Goal: Task Accomplishment & Management: Complete application form

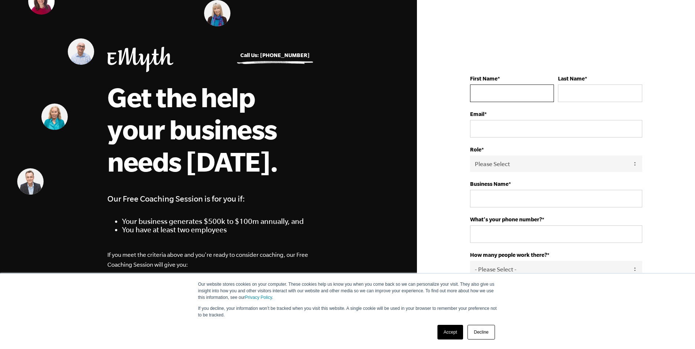
click at [518, 88] on input "First Name *" at bounding box center [512, 94] width 84 height 18
type input "jye"
click at [572, 100] on input "Last Name *" at bounding box center [600, 94] width 84 height 18
type input "orenshaw"
click at [506, 123] on input "Email *" at bounding box center [556, 129] width 172 height 18
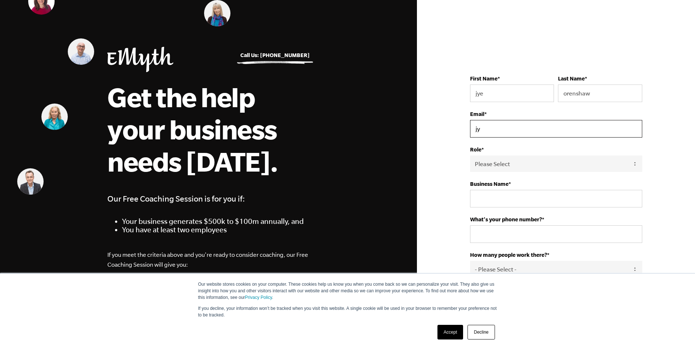
type input "j"
click at [526, 94] on input "jye" at bounding box center [512, 94] width 84 height 18
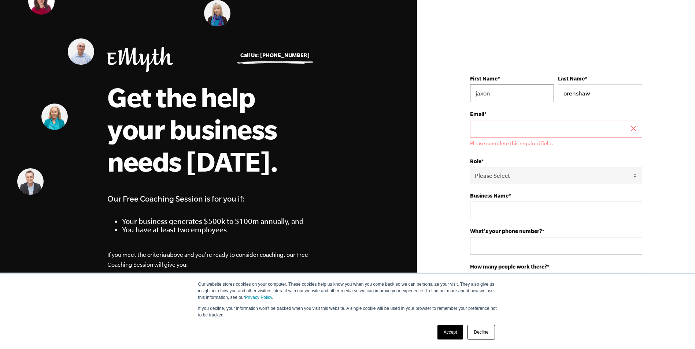
type input "jaxon"
drag, startPoint x: 601, startPoint y: 98, endPoint x: 537, endPoint y: 94, distance: 63.9
click at [537, 94] on fieldset "First Name * jaxon Last Name * orenshaw" at bounding box center [556, 93] width 172 height 36
type input "shar"
click at [528, 124] on input "Email *" at bounding box center [556, 129] width 172 height 18
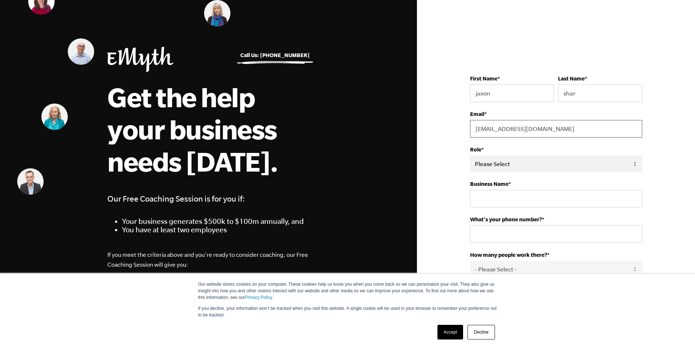
type input "jaxonshar123@gmail.com"
click at [504, 160] on select "Please Select Owner Partner / Co-Owner Executive Employee / Other" at bounding box center [556, 164] width 172 height 16
select select "Owner"
click at [470, 156] on select "Please Select Owner Partner / Co-Owner Executive Employee / Other" at bounding box center [556, 164] width 172 height 16
click at [498, 192] on input "Business Name *" at bounding box center [556, 199] width 172 height 18
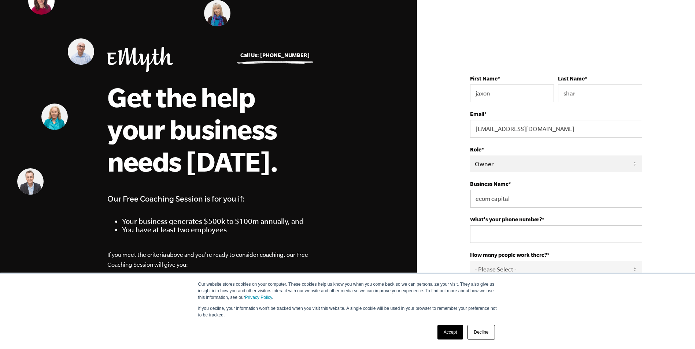
type input "ecom capital"
click at [490, 167] on select "Please Select Owner Partner / Co-Owner Executive Employee / Other" at bounding box center [556, 164] width 172 height 16
select select "Employee / Other"
click at [470, 156] on select "Please Select Owner Partner / Co-Owner Executive Employee / Other" at bounding box center [556, 164] width 172 height 16
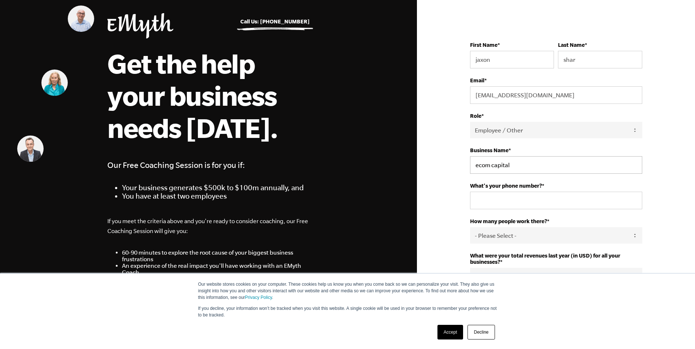
scroll to position [37, 0]
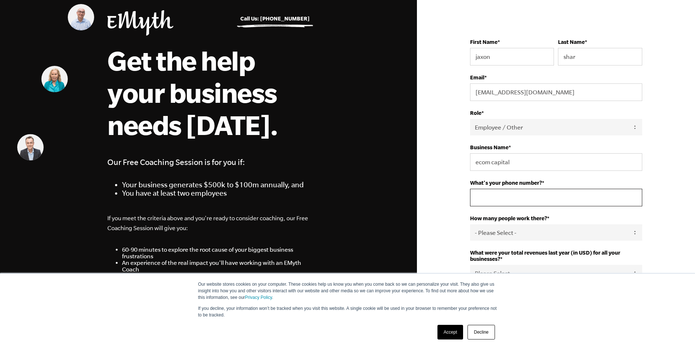
click at [503, 200] on input "What's your phone number? *" at bounding box center [556, 198] width 172 height 18
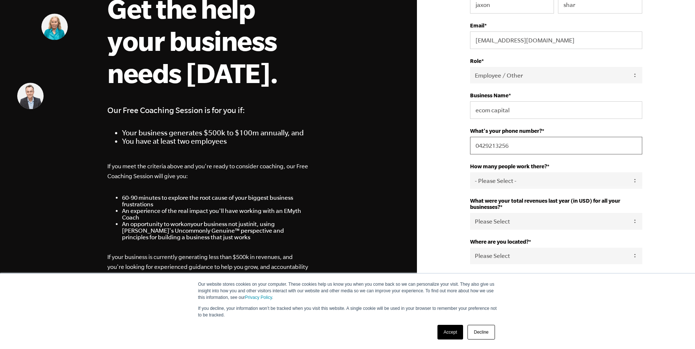
scroll to position [110, 0]
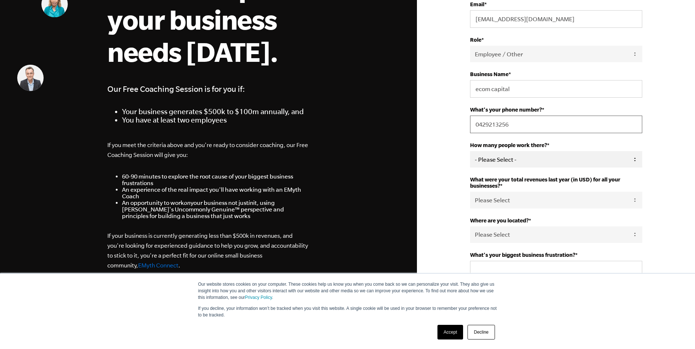
type input "0429213256"
click at [510, 157] on select "- Please Select - 50+ 35-49 20-34 10-19 4-9 1-3 0" at bounding box center [556, 159] width 172 height 16
select select "50+"
click at [470, 151] on select "- Please Select - 50+ 35-49 20-34 10-19 4-9 1-3 0" at bounding box center [556, 159] width 172 height 16
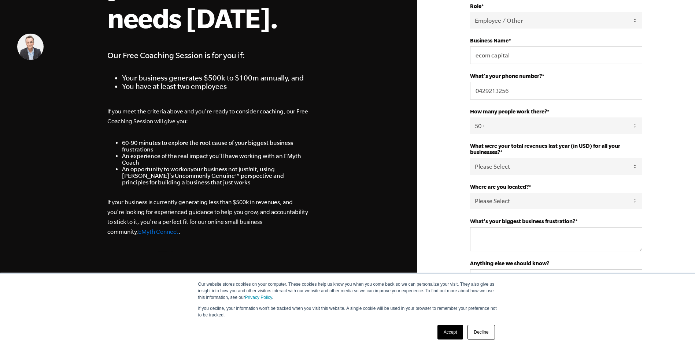
scroll to position [146, 0]
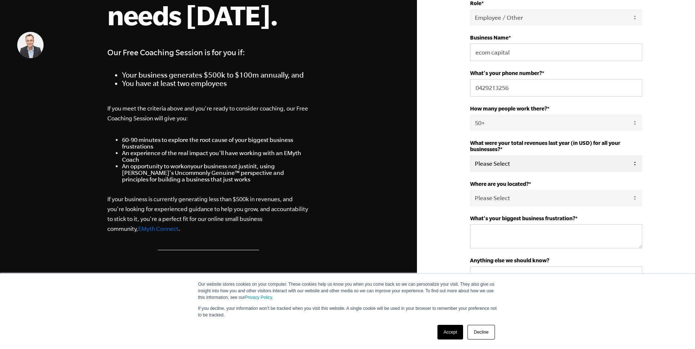
click at [525, 163] on select "Please Select 0-75K 76-150K 151-275K 276-500K 501-750K 751-1M 1-2.5M 2.5-5M 5-1…" at bounding box center [556, 163] width 172 height 16
select select "1-2.5M"
click at [470, 155] on select "Please Select 0-75K 76-150K 151-275K 276-500K 501-750K 751-1M 1-2.5M 2.5-5M 5-1…" at bounding box center [556, 163] width 172 height 16
click at [508, 193] on select "Please Select United States Afghanistan Åland Islands Albania Algeria American …" at bounding box center [556, 198] width 172 height 16
select select "Australia"
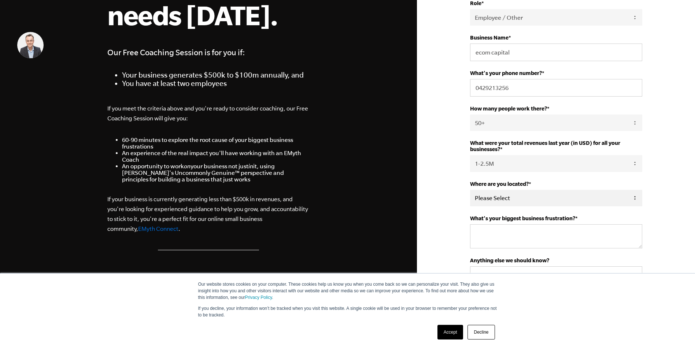
click at [470, 190] on select "Please Select United States Afghanistan Åland Islands Albania Algeria American …" at bounding box center [556, 198] width 172 height 16
click at [499, 236] on textarea "What's your biggest business frustration? *" at bounding box center [556, 236] width 172 height 24
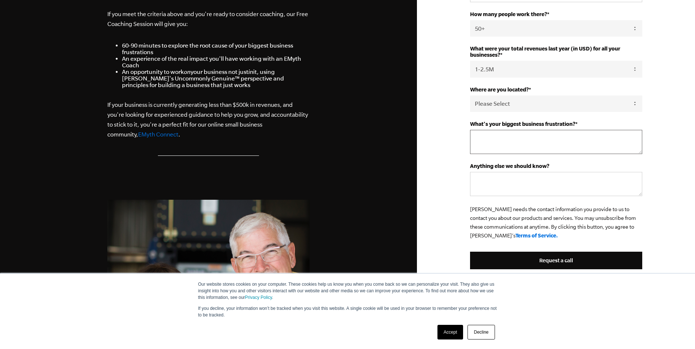
scroll to position [256, 0]
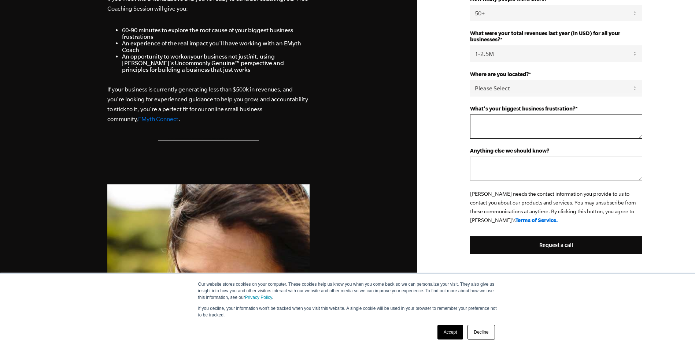
type textarea "l"
type textarea "social media"
click at [507, 160] on textarea "Anything else we should know?" at bounding box center [556, 169] width 172 height 24
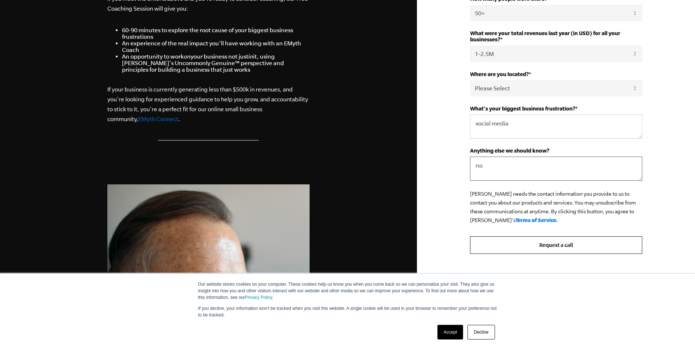
type textarea "no"
click at [554, 252] on input "Request a call" at bounding box center [556, 246] width 172 height 18
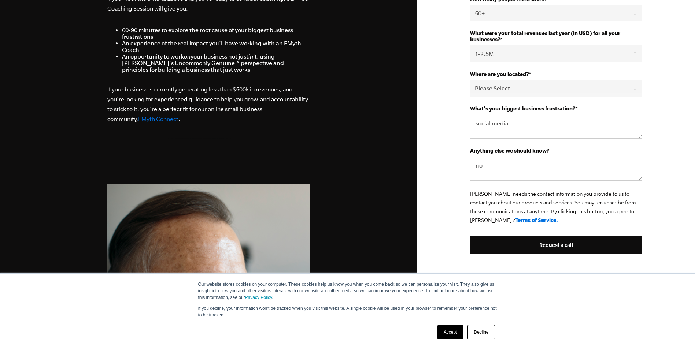
click at [487, 327] on link "Decline" at bounding box center [480, 332] width 27 height 15
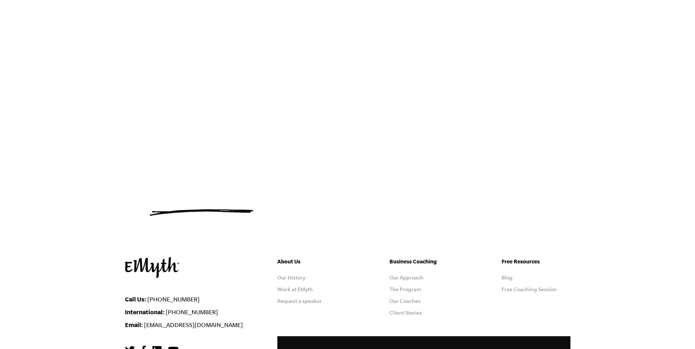
scroll to position [293, 0]
